Goal: Entertainment & Leisure: Consume media (video, audio)

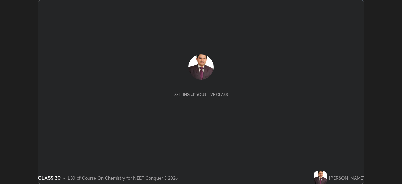
scroll to position [184, 402]
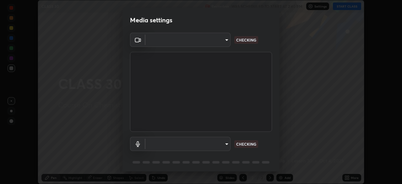
type input "8428e2be8a3e3f13974341e33778a08111258fb38798500ded61d344a6a8a77e"
type input "communications"
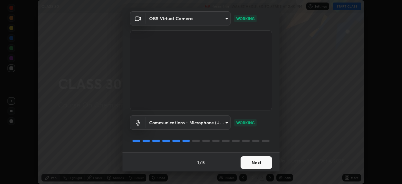
scroll to position [22, 0]
click at [254, 161] on button "Next" at bounding box center [256, 162] width 31 height 13
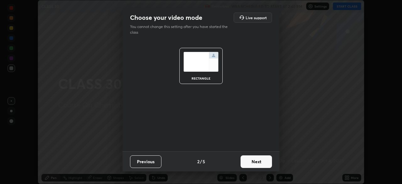
click at [253, 162] on button "Next" at bounding box center [256, 161] width 31 height 13
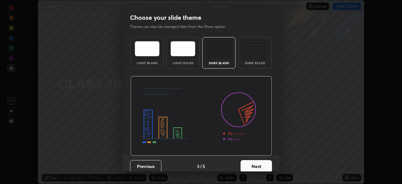
click at [251, 164] on button "Next" at bounding box center [256, 166] width 31 height 13
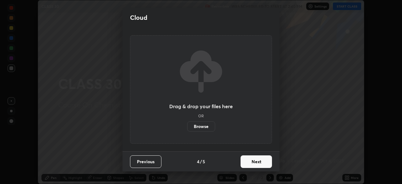
click at [253, 162] on button "Next" at bounding box center [256, 161] width 31 height 13
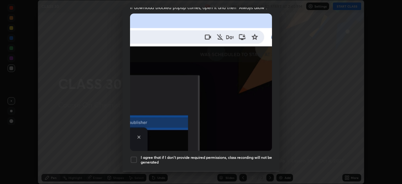
scroll to position [136, 0]
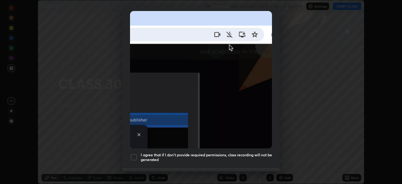
click at [134, 154] on div at bounding box center [134, 157] width 8 height 8
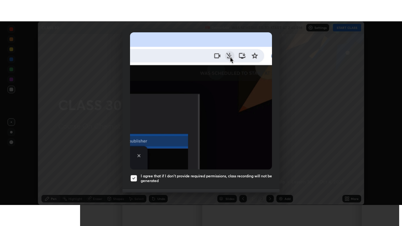
scroll to position [150, 0]
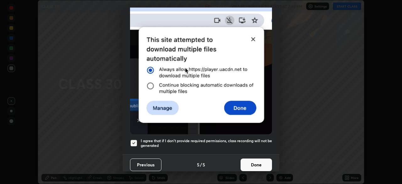
click at [253, 162] on button "Done" at bounding box center [256, 164] width 31 height 13
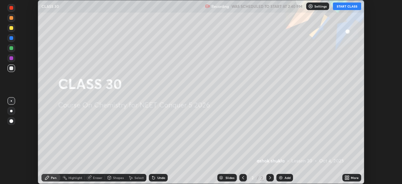
click at [343, 8] on button "START CLASS" at bounding box center [347, 7] width 28 height 8
click at [346, 177] on icon at bounding box center [346, 177] width 2 height 2
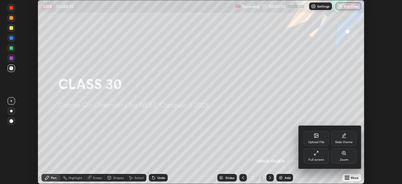
click at [317, 152] on icon at bounding box center [318, 152] width 2 height 2
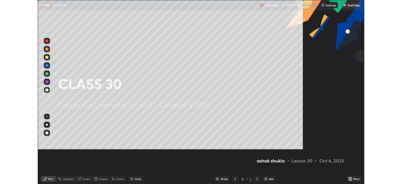
scroll to position [226, 402]
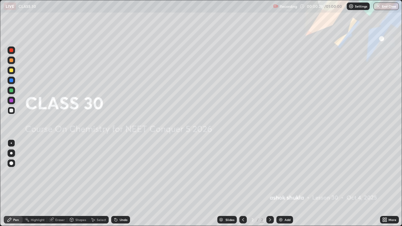
click at [281, 183] on img at bounding box center [280, 219] width 5 height 5
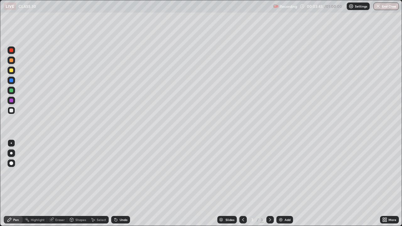
click at [11, 101] on div at bounding box center [11, 101] width 4 height 4
click at [98, 183] on div "Select" at bounding box center [99, 220] width 20 height 8
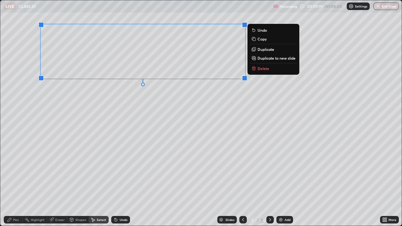
click at [264, 71] on button "Delete" at bounding box center [273, 69] width 47 height 8
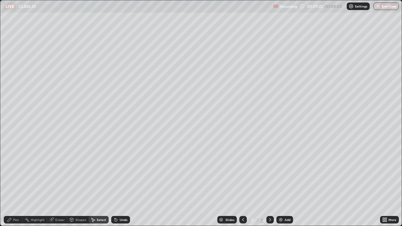
click at [120, 183] on div "Undo" at bounding box center [124, 219] width 8 height 3
click at [222, 105] on div "0 ° Undo Copy Duplicate Duplicate to new slide Delete" at bounding box center [201, 113] width 402 height 226
click at [14, 183] on div "Pen" at bounding box center [16, 219] width 6 height 3
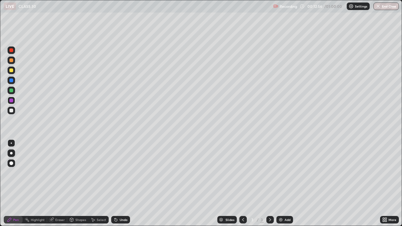
click at [278, 183] on img at bounding box center [280, 219] width 5 height 5
click at [97, 183] on div "Select" at bounding box center [101, 219] width 9 height 3
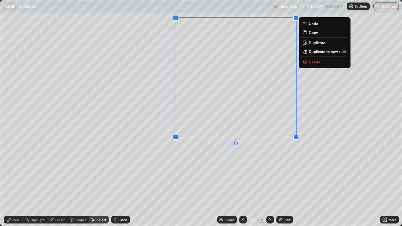
click at [259, 163] on div "0 ° Undo Copy Duplicate Duplicate to new slide Delete" at bounding box center [201, 113] width 402 height 226
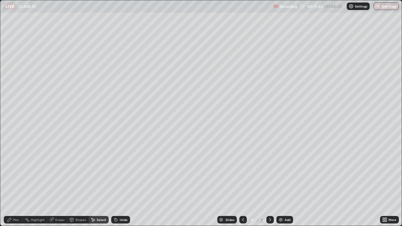
click at [14, 183] on div "Pen" at bounding box center [16, 219] width 6 height 3
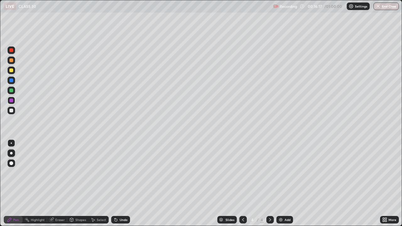
click at [57, 183] on div "Eraser" at bounding box center [59, 219] width 9 height 3
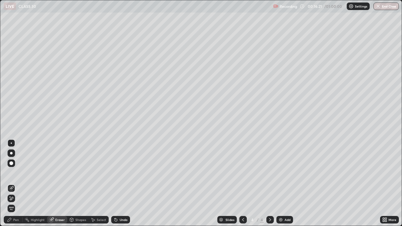
click at [20, 183] on div "Pen" at bounding box center [13, 220] width 19 height 8
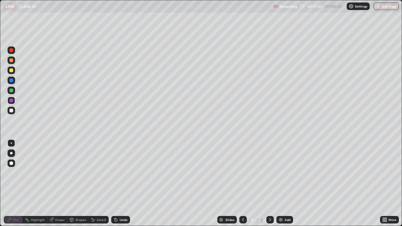
click at [280, 183] on img at bounding box center [280, 219] width 5 height 5
click at [243, 183] on icon at bounding box center [243, 219] width 5 height 5
click at [270, 183] on icon at bounding box center [270, 219] width 5 height 5
click at [12, 91] on div at bounding box center [11, 91] width 4 height 4
click at [12, 71] on div at bounding box center [11, 70] width 4 height 4
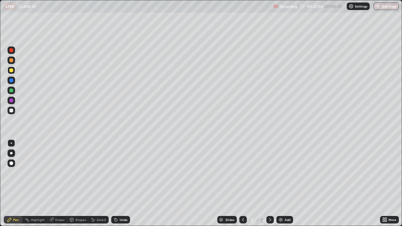
click at [11, 101] on div at bounding box center [11, 101] width 4 height 4
click at [55, 183] on div "Eraser" at bounding box center [59, 219] width 9 height 3
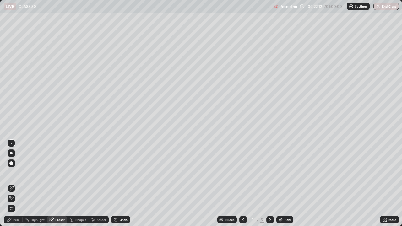
click at [16, 183] on div "Pen" at bounding box center [16, 219] width 6 height 3
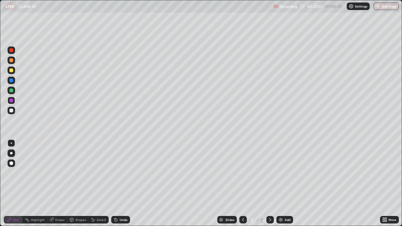
click at [60, 183] on div "Eraser" at bounding box center [59, 219] width 9 height 3
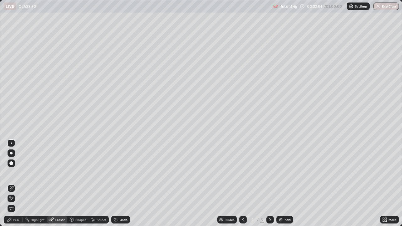
click at [17, 183] on div "Pen" at bounding box center [16, 219] width 6 height 3
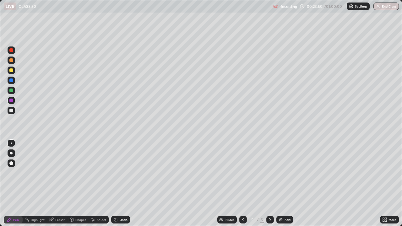
click at [56, 183] on div "Eraser" at bounding box center [59, 219] width 9 height 3
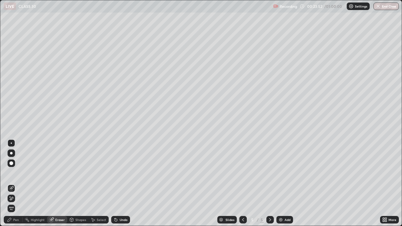
click at [15, 183] on div "Pen" at bounding box center [16, 219] width 6 height 3
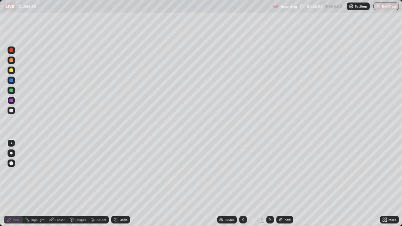
click at [279, 183] on img at bounding box center [280, 219] width 5 height 5
click at [94, 183] on icon at bounding box center [92, 219] width 5 height 5
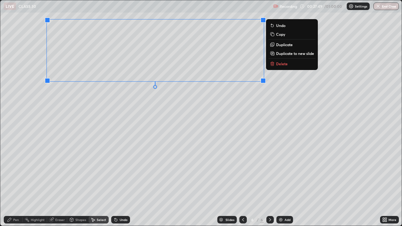
click at [279, 83] on div "0 ° Undo Copy Duplicate Duplicate to new slide Delete" at bounding box center [201, 113] width 402 height 226
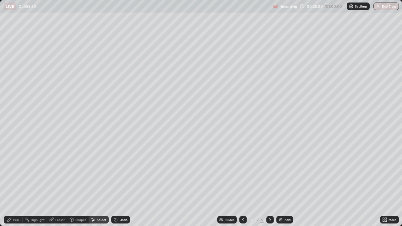
click at [14, 183] on div "Pen" at bounding box center [16, 219] width 6 height 3
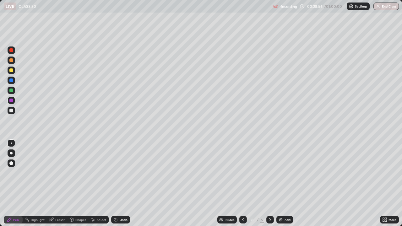
click at [11, 70] on div at bounding box center [11, 70] width 4 height 4
click at [12, 51] on div at bounding box center [11, 50] width 4 height 4
click at [279, 183] on img at bounding box center [280, 219] width 5 height 5
click at [12, 91] on div at bounding box center [11, 91] width 4 height 4
click at [59, 183] on div "Eraser" at bounding box center [59, 219] width 9 height 3
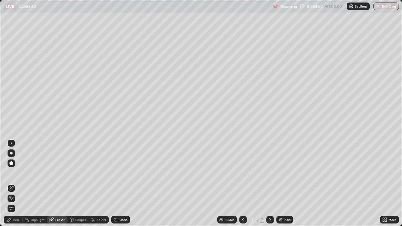
click at [18, 183] on div "Pen" at bounding box center [16, 219] width 6 height 3
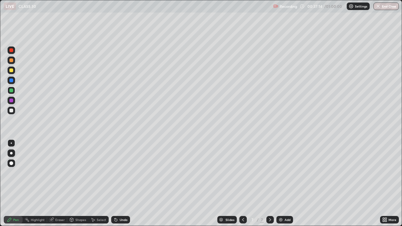
click at [54, 183] on div "Eraser" at bounding box center [57, 220] width 20 height 8
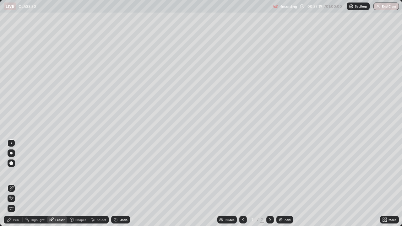
click at [16, 183] on div "Pen" at bounding box center [16, 219] width 6 height 3
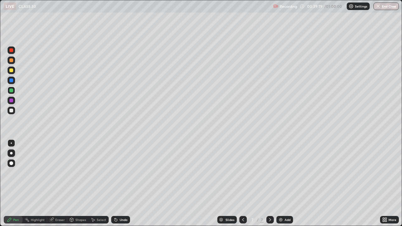
click at [279, 183] on img at bounding box center [280, 219] width 5 height 5
click at [243, 183] on icon at bounding box center [243, 219] width 5 height 5
click at [267, 183] on div at bounding box center [270, 220] width 8 height 8
click at [56, 183] on div "Eraser" at bounding box center [59, 219] width 9 height 3
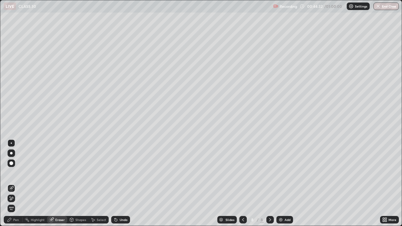
click at [16, 183] on div "Pen" at bounding box center [16, 219] width 6 height 3
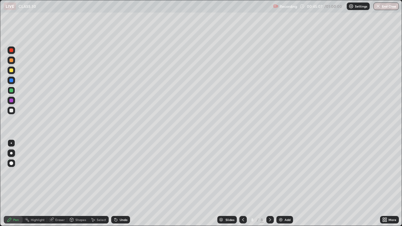
click at [279, 183] on img at bounding box center [280, 219] width 5 height 5
click at [58, 183] on div "Eraser" at bounding box center [59, 219] width 9 height 3
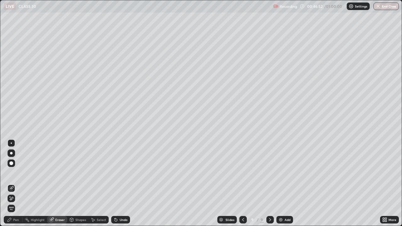
click at [16, 183] on div "Pen" at bounding box center [16, 219] width 6 height 3
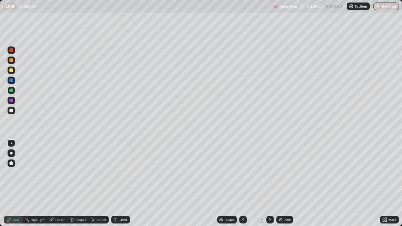
click at [281, 183] on img at bounding box center [280, 219] width 5 height 5
click at [11, 101] on div at bounding box center [11, 101] width 4 height 4
click at [280, 183] on img at bounding box center [280, 219] width 5 height 5
click at [377, 8] on img "button" at bounding box center [378, 6] width 5 height 5
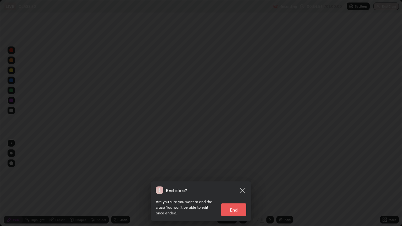
click at [231, 183] on button "End" at bounding box center [233, 210] width 25 height 13
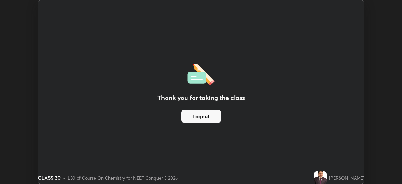
scroll to position [31235, 31017]
